Goal: Complete application form

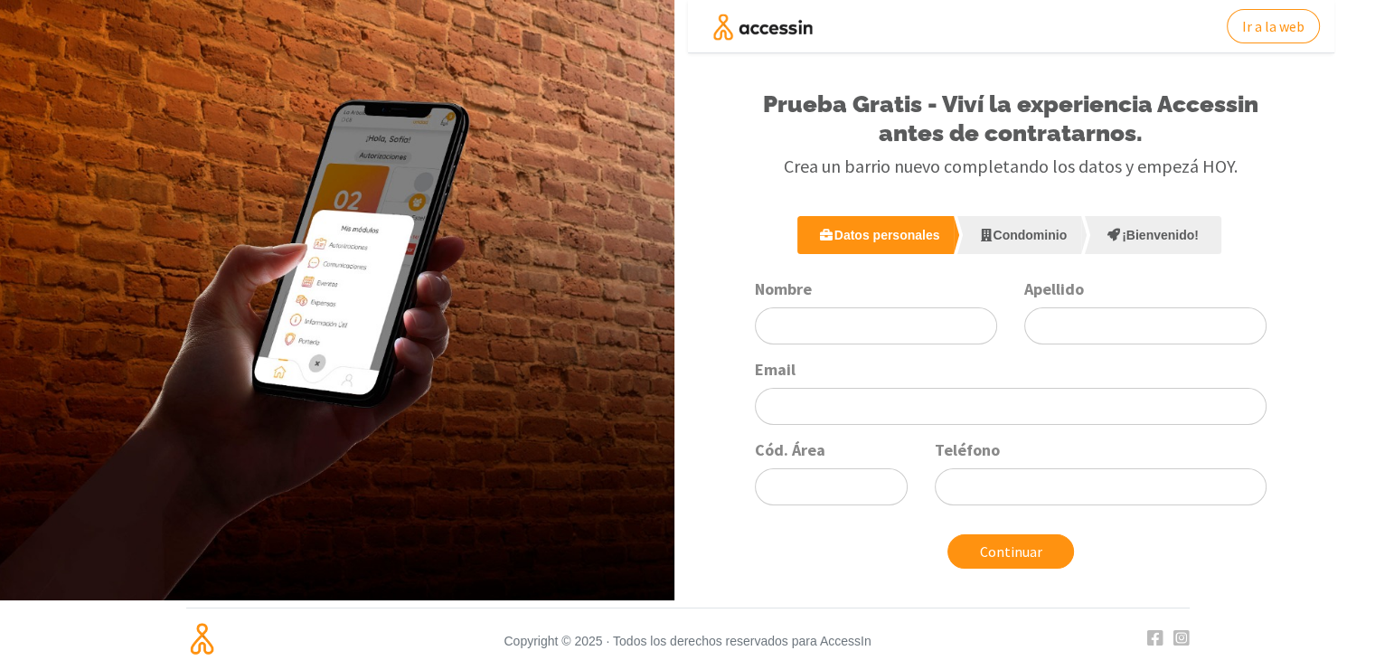
click at [741, 489] on div "Cód. Área" at bounding box center [831, 472] width 180 height 66
click at [884, 343] on div "Nombre Apellido Email Cód. Área Teléfono" at bounding box center [1010, 398] width 539 height 241
click at [897, 326] on input "Nombre" at bounding box center [876, 325] width 242 height 37
type input "[PERSON_NAME]"
type input "noli"
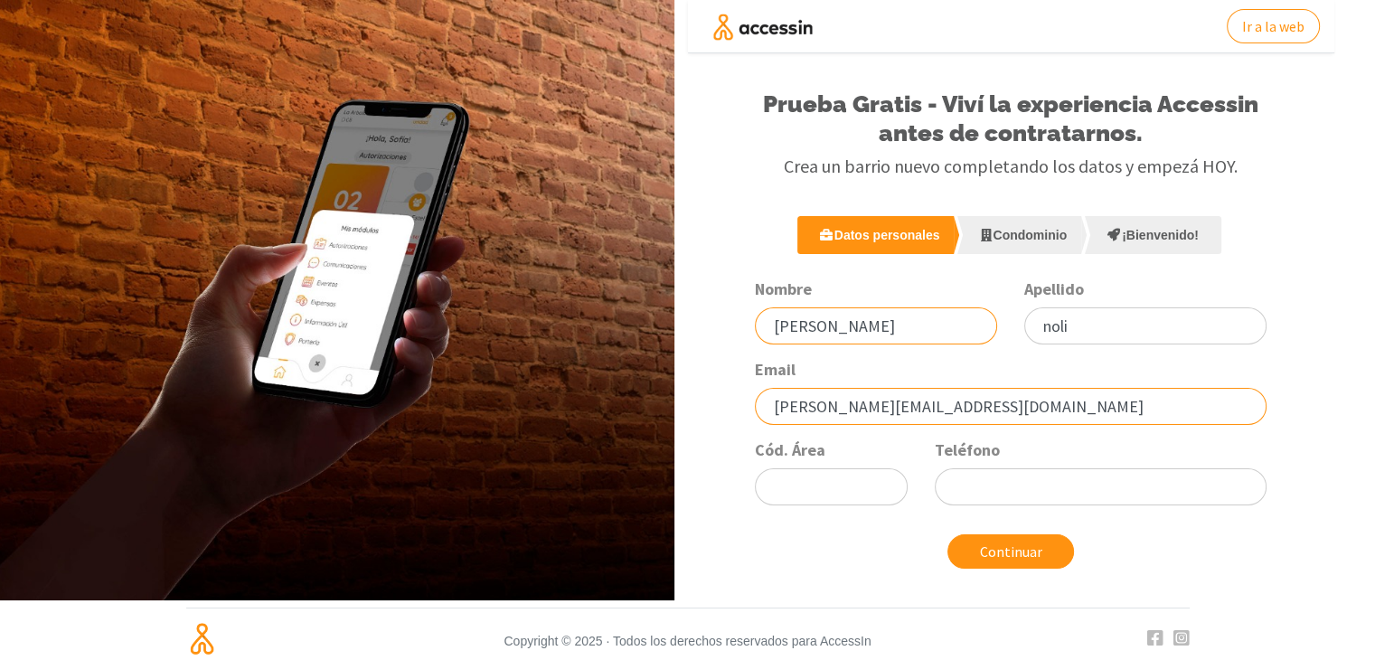
type input "[PERSON_NAME][EMAIL_ADDRESS][DOMAIN_NAME]"
type input "261"
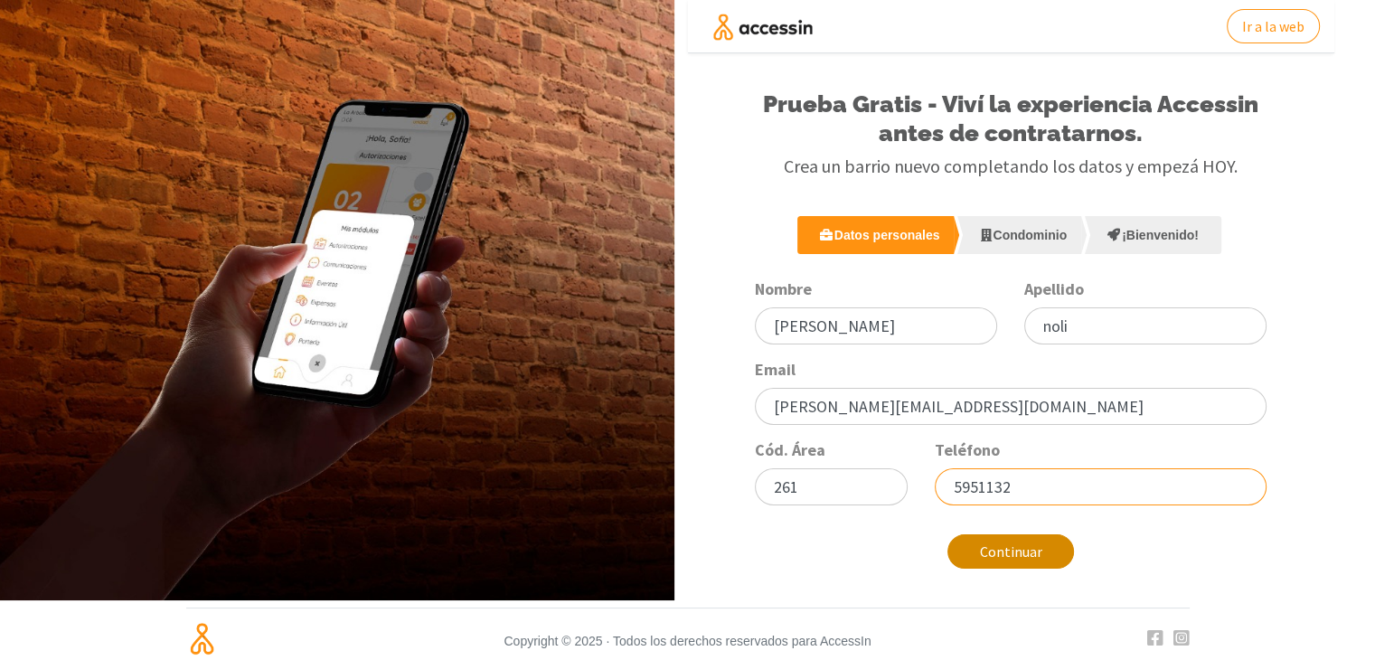
type input "5951132"
click at [1019, 555] on button "Continuar" at bounding box center [1010, 551] width 127 height 34
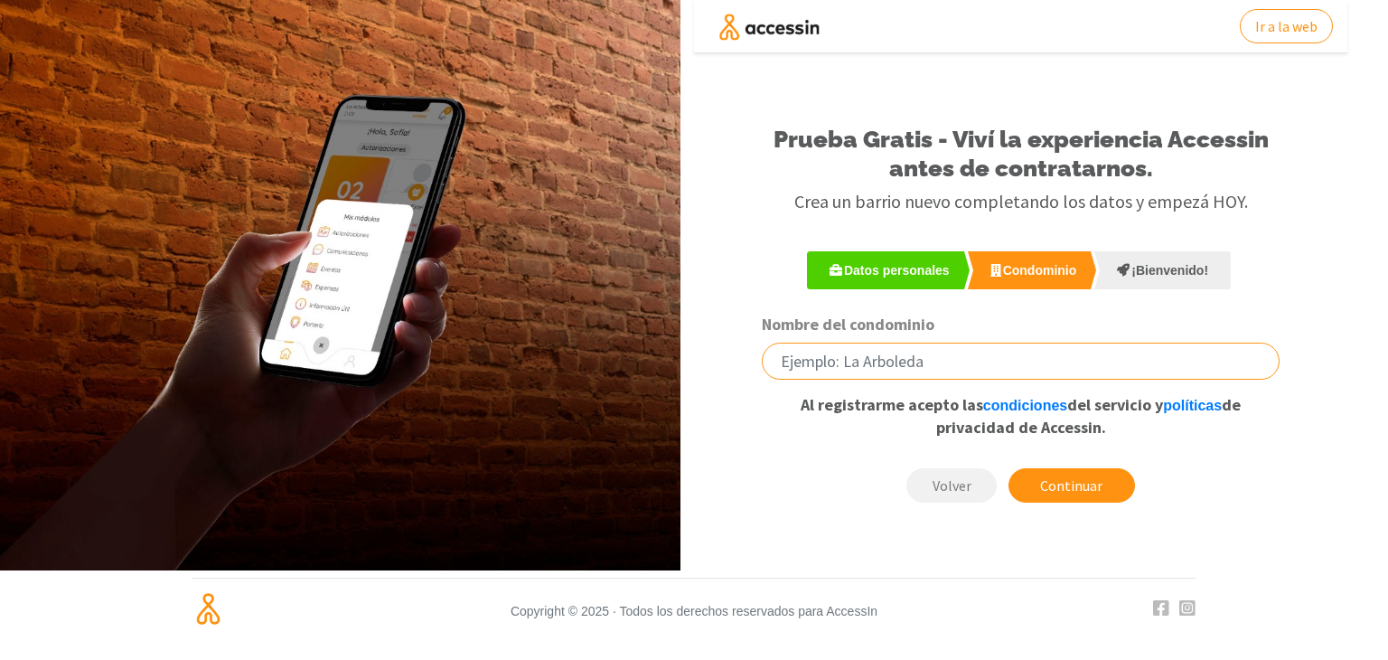
click at [852, 352] on input "Nombre del condominio" at bounding box center [1021, 361] width 518 height 37
type input "lalala"
